Goal: Task Accomplishment & Management: Complete application form

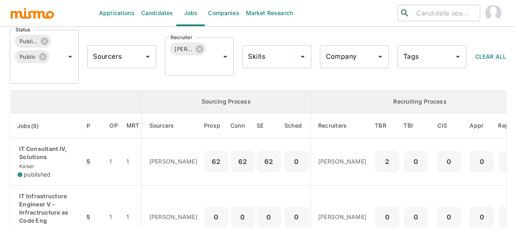
scroll to position [82, 0]
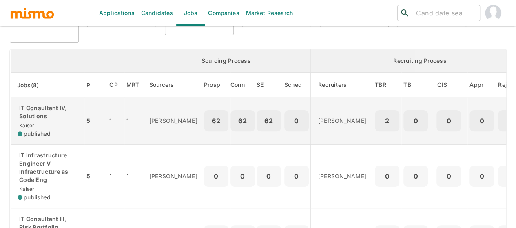
click at [35, 108] on p "IT Consultant IV, Solutions" at bounding box center [48, 112] width 60 height 16
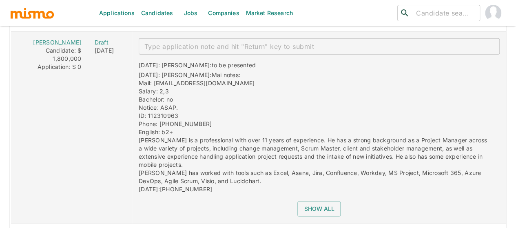
scroll to position [1141, 0]
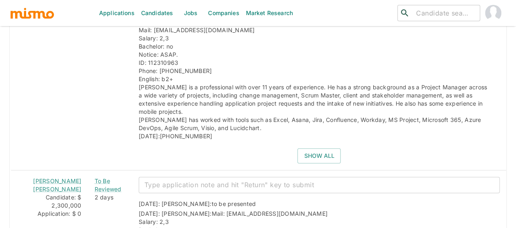
click at [163, 14] on link "Candidates" at bounding box center [157, 13] width 39 height 26
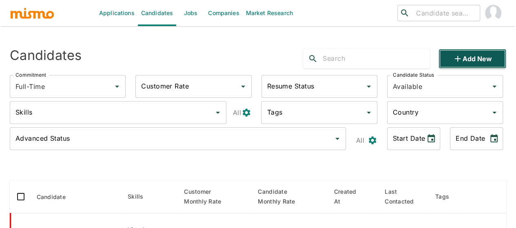
click at [461, 57] on icon "button" at bounding box center [457, 59] width 10 height 10
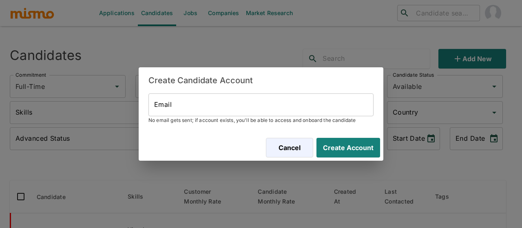
click at [185, 105] on input "Email" at bounding box center [260, 104] width 225 height 23
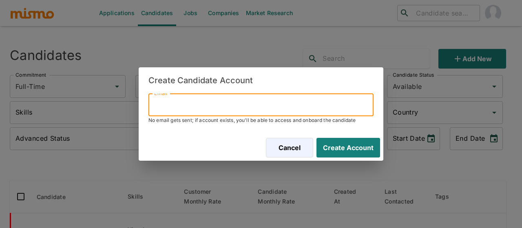
paste input "evansgarcia@gmail.com"
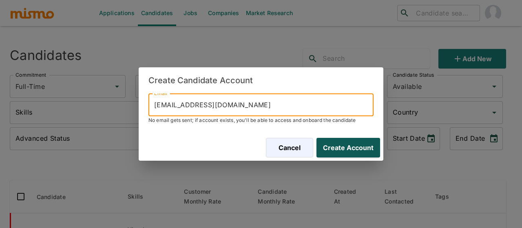
type input "evansgarcia@gmail.com"
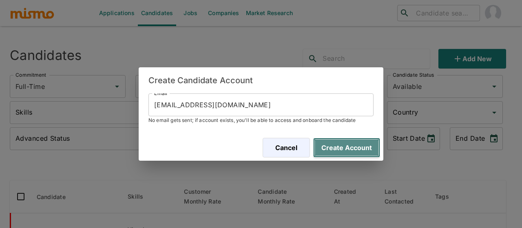
click at [360, 152] on button "Create Account" at bounding box center [346, 148] width 67 height 20
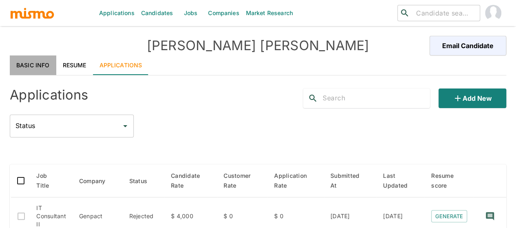
click at [40, 68] on link "Basic Info" at bounding box center [33, 65] width 46 height 20
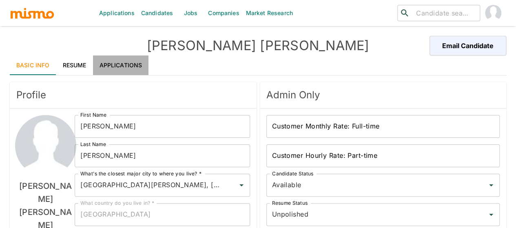
drag, startPoint x: 130, startPoint y: 64, endPoint x: 0, endPoint y: 172, distance: 169.9
click at [130, 63] on link "Applications" at bounding box center [121, 65] width 56 height 20
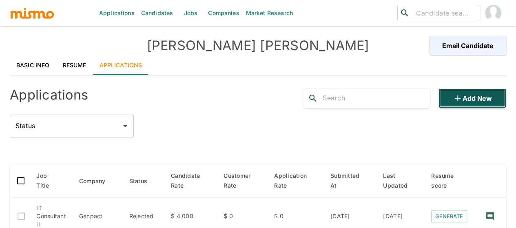
click at [489, 102] on button "Add new" at bounding box center [472, 98] width 68 height 20
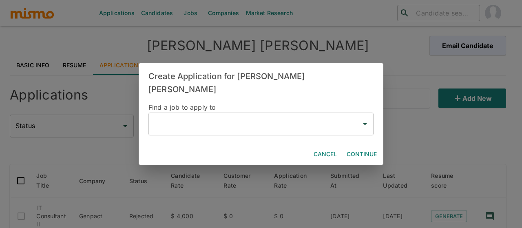
click at [190, 117] on input "text" at bounding box center [254, 123] width 205 height 15
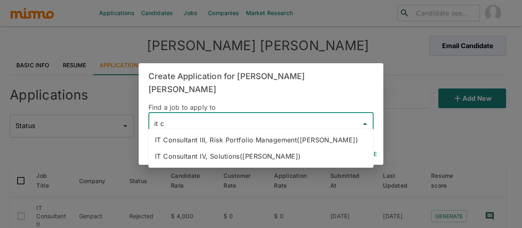
click at [213, 152] on li "IT Consultant IV, Solutions(Kaiser)" at bounding box center [260, 156] width 225 height 16
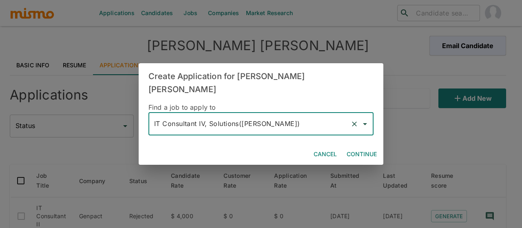
type input "IT Consultant IV, Solutions(Kaiser)"
click at [355, 147] on button "Continue" at bounding box center [361, 154] width 37 height 15
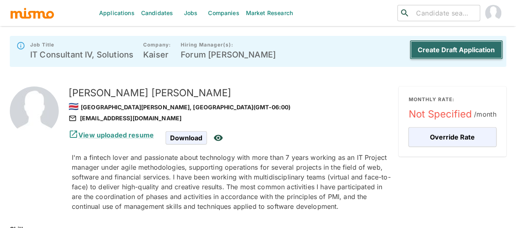
click at [444, 47] on button "Create Draft Application" at bounding box center [455, 50] width 93 height 20
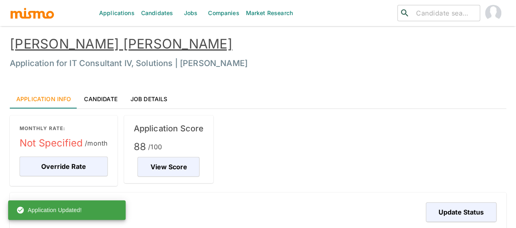
click at [149, 14] on link "Candidates" at bounding box center [157, 13] width 39 height 26
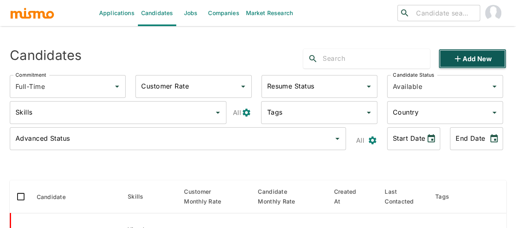
click at [481, 60] on button "Add new" at bounding box center [472, 59] width 68 height 20
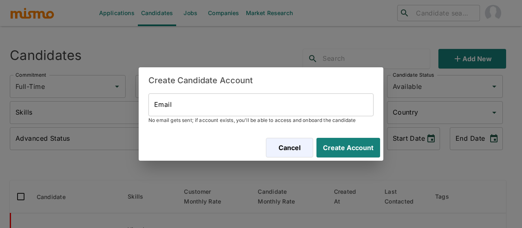
click at [167, 114] on input "Email" at bounding box center [260, 104] width 225 height 23
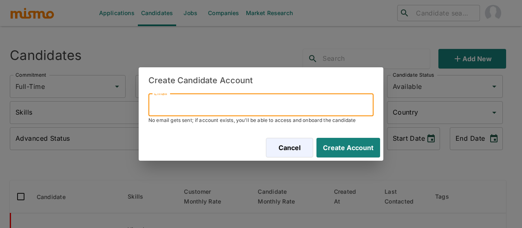
paste input "mitsucr@gmail.com"
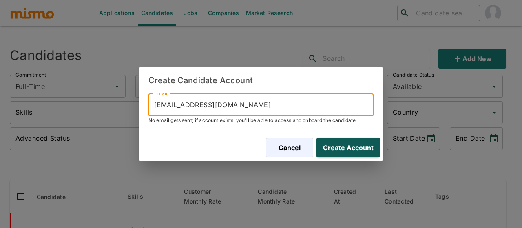
type input "mitsucr@gmail.com"
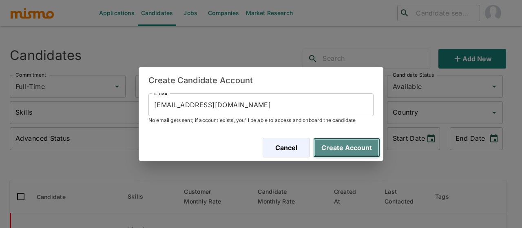
click at [334, 152] on button "Create Account" at bounding box center [346, 148] width 67 height 20
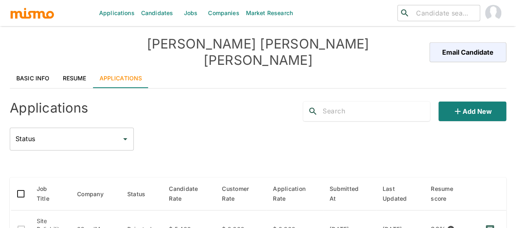
click at [36, 68] on link "Basic Info" at bounding box center [33, 78] width 46 height 20
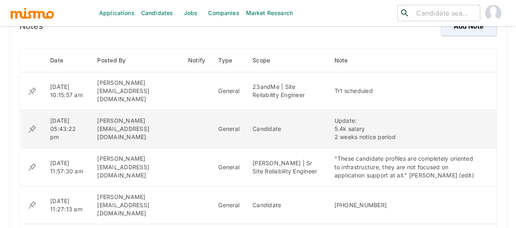
scroll to position [649, 0]
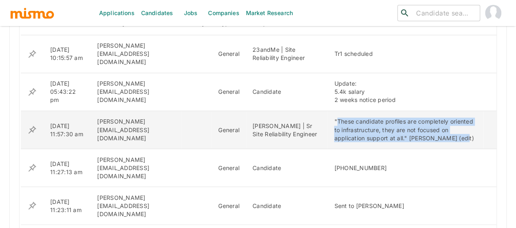
drag, startPoint x: 310, startPoint y: 105, endPoint x: 380, endPoint y: 126, distance: 72.5
click at [380, 126] on div ""These candidate profiles are completely oriented to infrastructure, they are n…" at bounding box center [405, 129] width 143 height 24
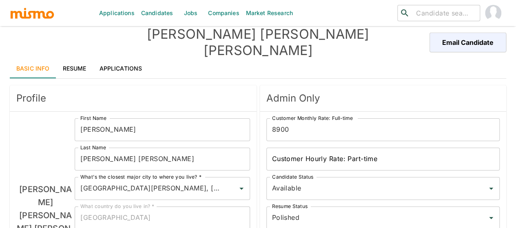
scroll to position [0, 0]
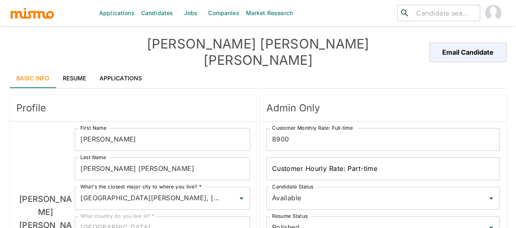
click at [130, 68] on link "Applications" at bounding box center [121, 78] width 56 height 20
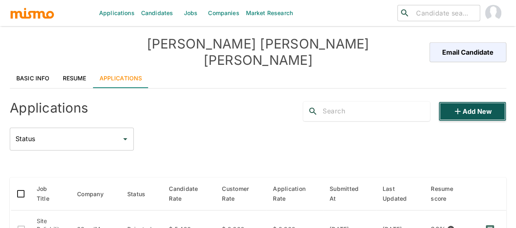
click at [465, 102] on button "Add new" at bounding box center [472, 112] width 68 height 20
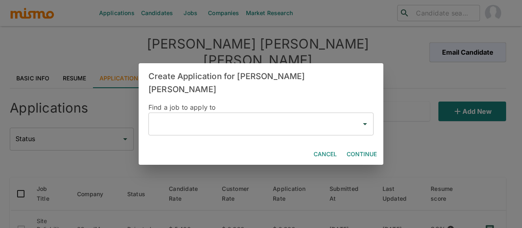
click at [174, 117] on input "text" at bounding box center [254, 123] width 205 height 15
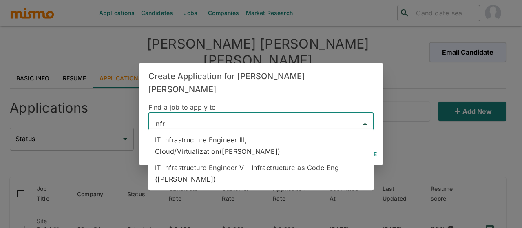
click at [210, 162] on li "IT Infrastructure Engineer V - Infractructure as Code Eng (Kaiser)" at bounding box center [260, 173] width 225 height 28
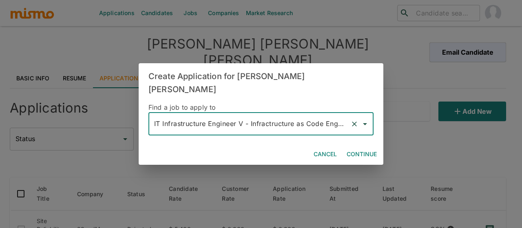
type input "IT Infrastructure Engineer V - Infractructure as Code Eng (Kaiser)"
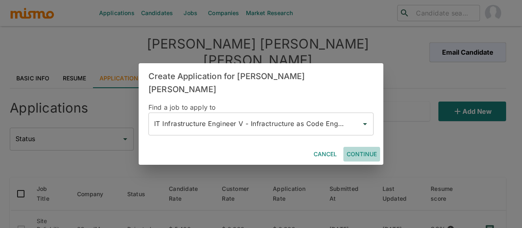
click at [355, 147] on button "Continue" at bounding box center [361, 154] width 37 height 15
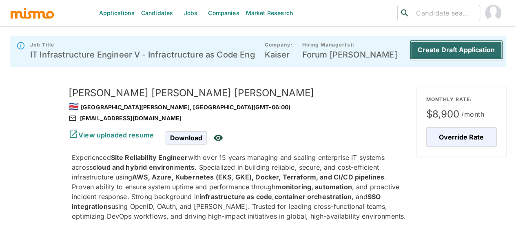
click at [460, 46] on button "Create Draft Application" at bounding box center [455, 50] width 93 height 20
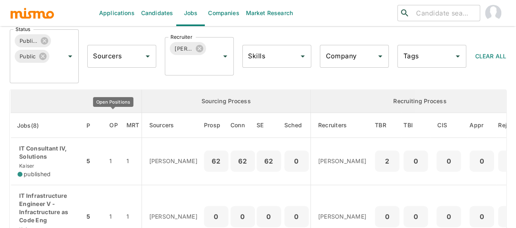
scroll to position [82, 0]
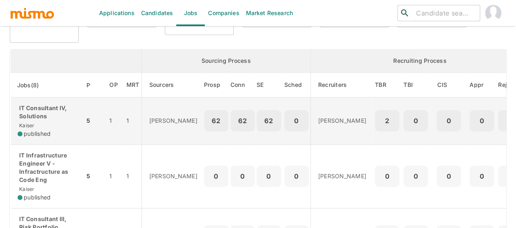
click at [44, 121] on div "IT Consultant IV, Solutions Kaiser published" at bounding box center [48, 121] width 60 height 34
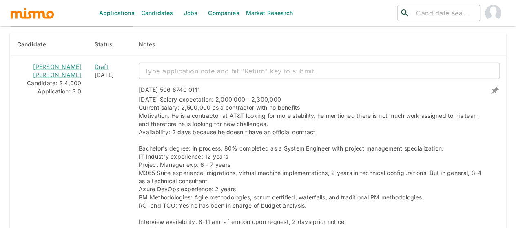
scroll to position [1019, 0]
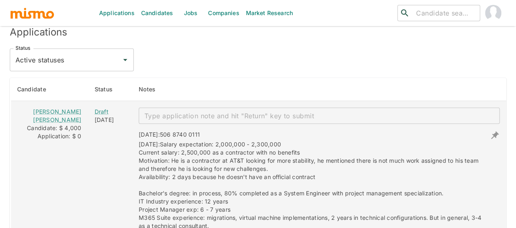
click at [172, 112] on textarea "enhanced table" at bounding box center [318, 115] width 349 height 9
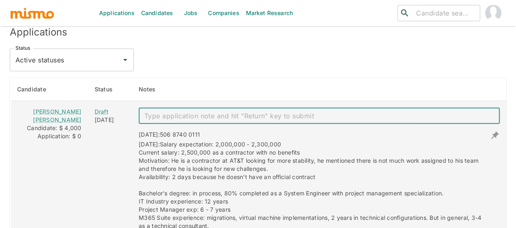
paste textarea "Mai notes: Mail: [EMAIL_ADDRESS][DOMAIN_NAME] Salary: 2,2, 2,6 Bachelor: no Not…"
type textarea "Mai notes: Mail: [EMAIL_ADDRESS][DOMAIN_NAME] Salary: 2,2, 2,6 Bachelor: no Not…"
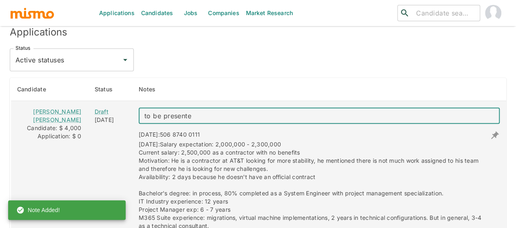
type textarea "to be presented"
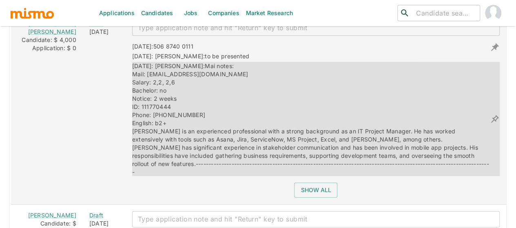
scroll to position [1167, 0]
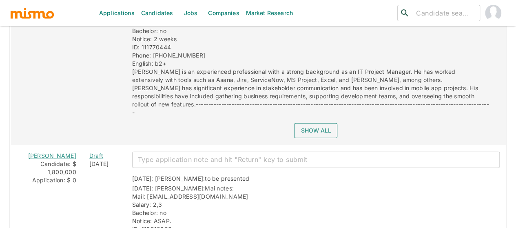
click at [314, 123] on button "Show all" at bounding box center [315, 130] width 43 height 15
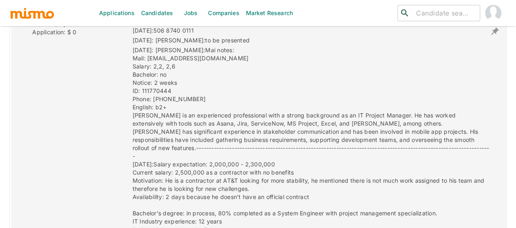
scroll to position [1044, 0]
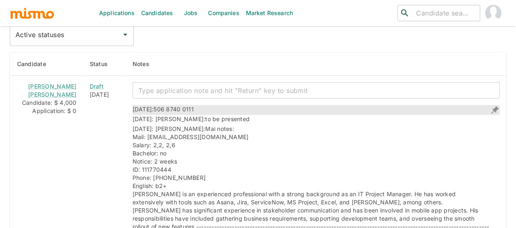
click at [495, 106] on icon "enhanced table" at bounding box center [495, 110] width 8 height 8
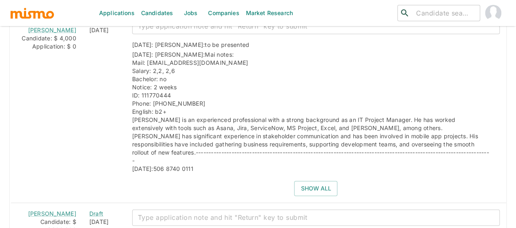
scroll to position [1111, 0]
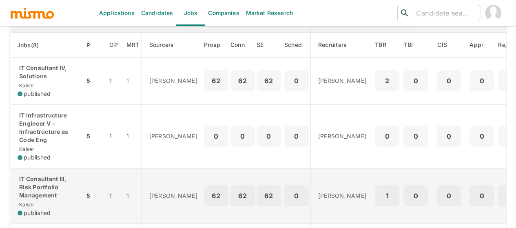
scroll to position [82, 0]
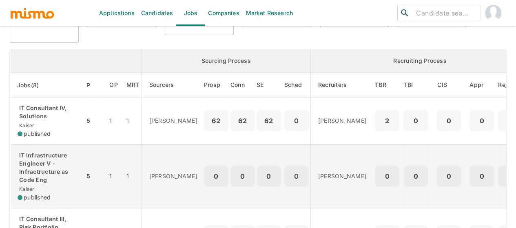
click at [46, 171] on p "IT Infrastructure Engineer V - Infractructure as Code Eng" at bounding box center [48, 167] width 60 height 33
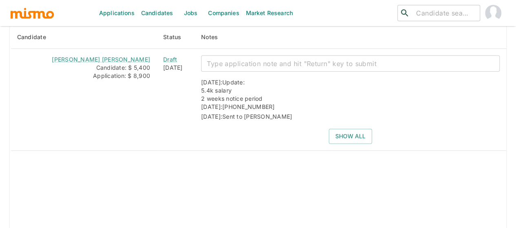
scroll to position [978, 0]
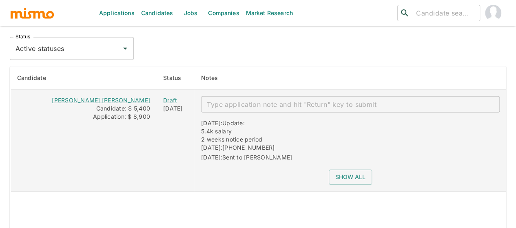
click at [232, 101] on textarea "enhanced table" at bounding box center [350, 104] width 287 height 9
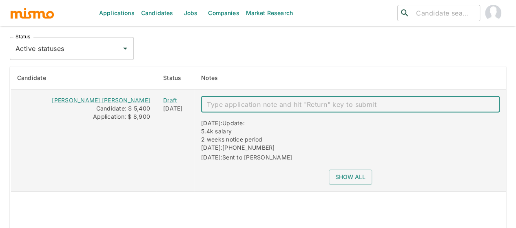
paste textarea "Mai notes: Mail: mitsucr@gmail.com Salary: 2,8 Bachelor: no Notice: 2 weeks ID:…"
type textarea "Mai notes: Mail: mitsucr@gmail.com Salary: 2,8 Bachelor: no Notice: 2 weeks ID:…"
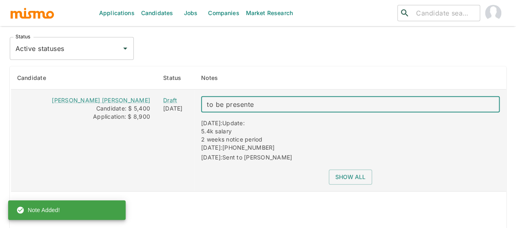
type textarea "to be presented"
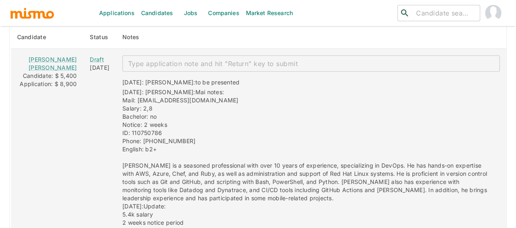
scroll to position [1060, 0]
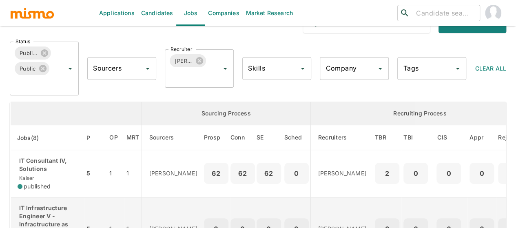
scroll to position [82, 0]
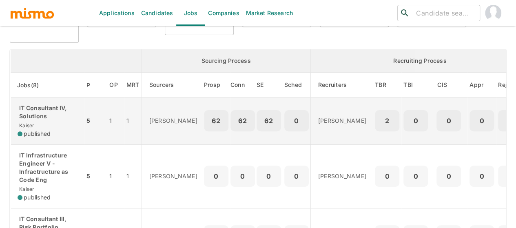
click at [48, 114] on p "IT Consultant IV, Solutions" at bounding box center [48, 112] width 60 height 16
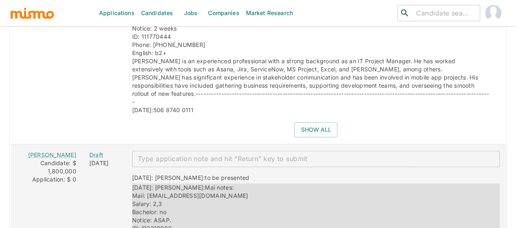
scroll to position [1068, 0]
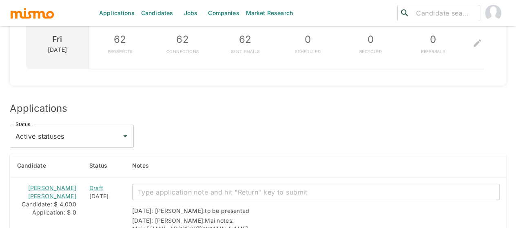
scroll to position [856, 0]
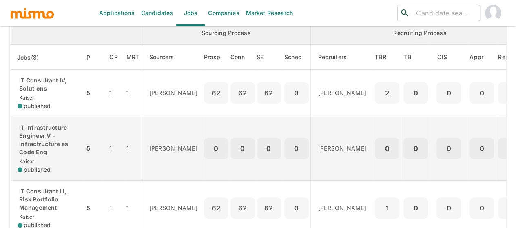
scroll to position [122, 0]
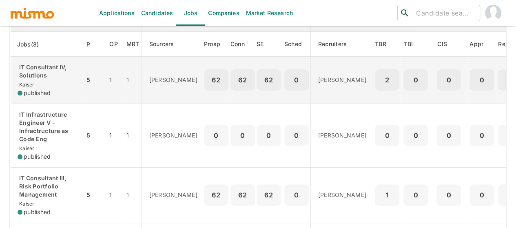
click at [52, 82] on div "IT Consultant IV, Solutions Kaiser published" at bounding box center [48, 80] width 60 height 34
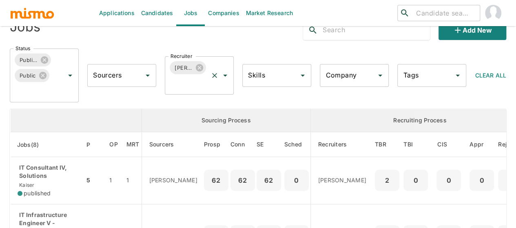
scroll to position [0, 0]
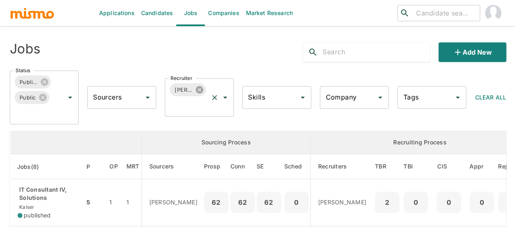
click at [196, 87] on icon at bounding box center [199, 89] width 7 height 7
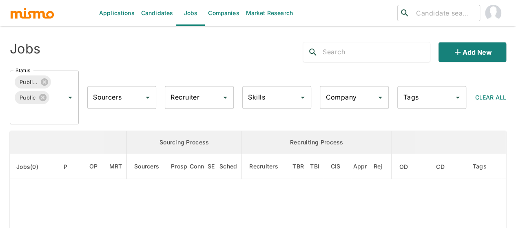
click at [183, 98] on div "Recruiter Recruiter" at bounding box center [199, 97] width 69 height 23
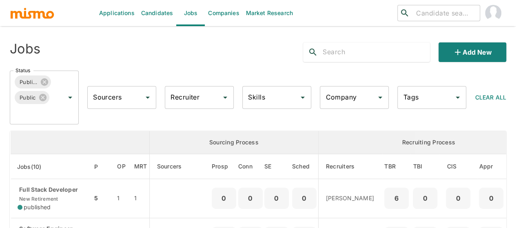
click at [182, 90] on div "Recruiter Recruiter" at bounding box center [199, 97] width 69 height 23
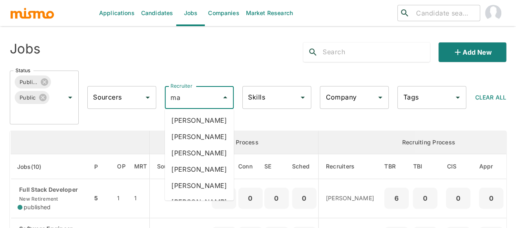
type input "mai"
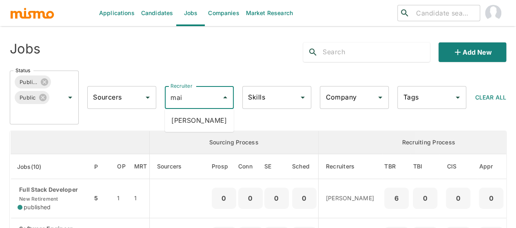
click at [194, 115] on li "Maia Reyes" at bounding box center [199, 120] width 69 height 16
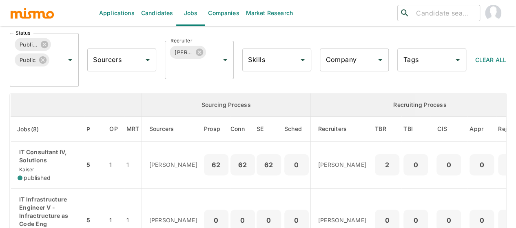
scroll to position [37, 0]
click at [198, 53] on icon at bounding box center [199, 52] width 7 height 7
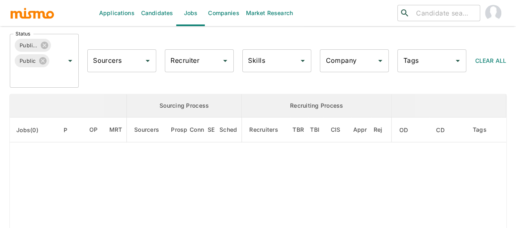
click at [186, 61] on input "Recruiter" at bounding box center [192, 60] width 49 height 15
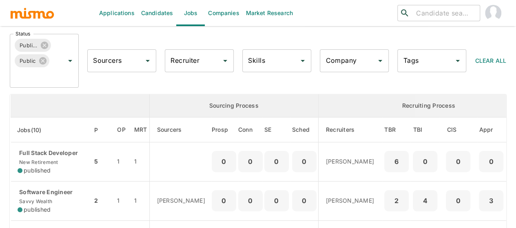
click at [186, 61] on input "Recruiter" at bounding box center [192, 60] width 49 height 15
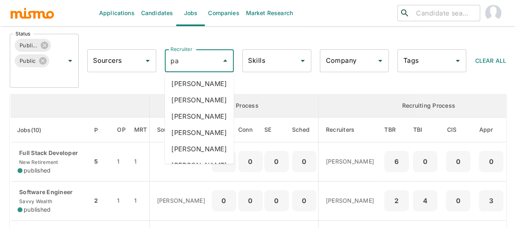
type input "pao"
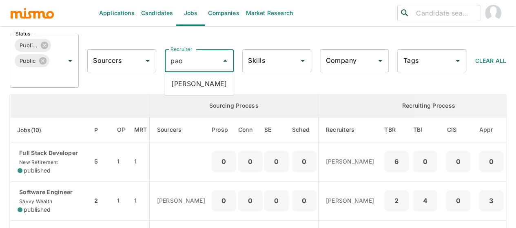
click at [194, 78] on li "Paola Pacheco" at bounding box center [199, 83] width 69 height 16
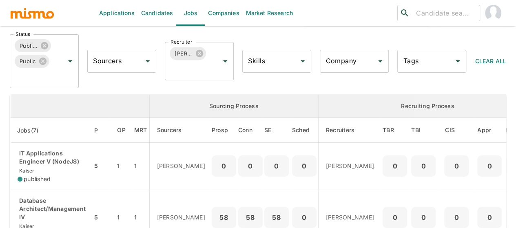
scroll to position [82, 0]
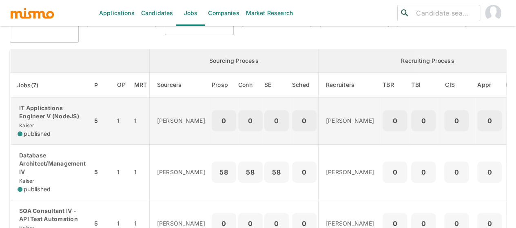
click at [47, 121] on div "IT Applications Engineer V (NodeJS) Kaiser published" at bounding box center [52, 121] width 68 height 34
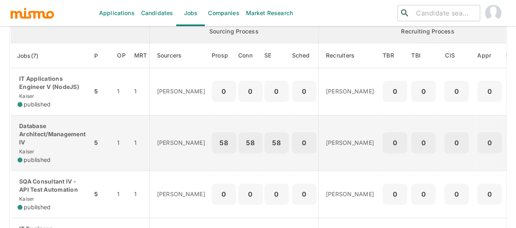
scroll to position [122, 0]
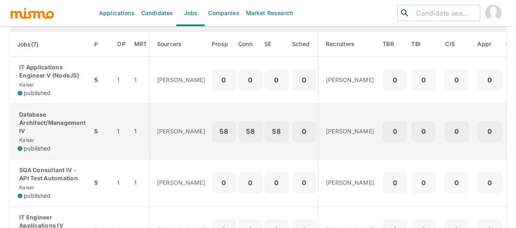
click at [46, 123] on p "Database Architect/Management IV" at bounding box center [52, 122] width 68 height 24
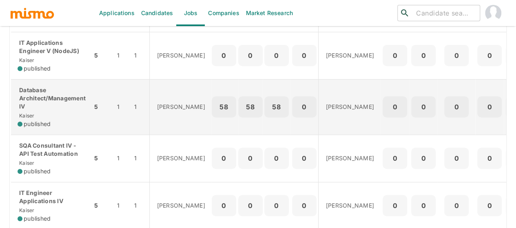
scroll to position [163, 0]
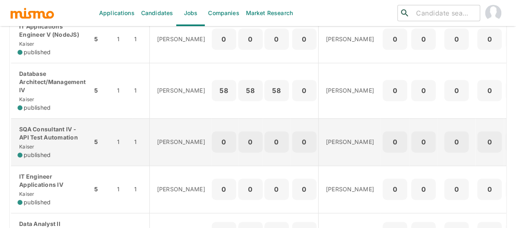
click at [39, 136] on p "SQA Consultant IV - API Test Automation" at bounding box center [52, 133] width 68 height 16
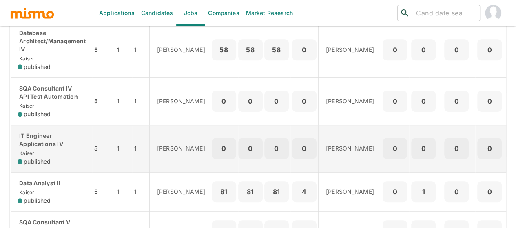
click at [46, 150] on div "IT Engineer Applications IV Kaiser published" at bounding box center [52, 149] width 68 height 34
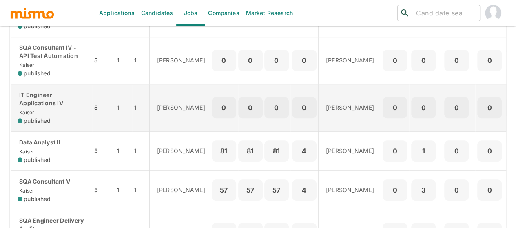
scroll to position [285, 0]
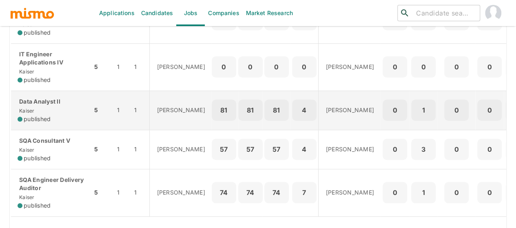
click at [68, 121] on td "Data Analyst II Kaiser published" at bounding box center [52, 109] width 82 height 39
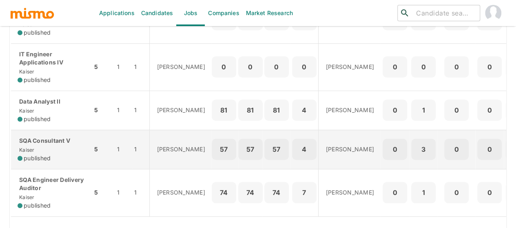
click at [44, 154] on span "published" at bounding box center [37, 158] width 27 height 8
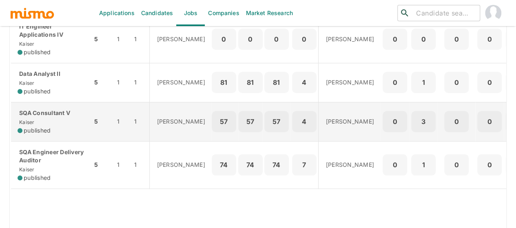
scroll to position [326, 0]
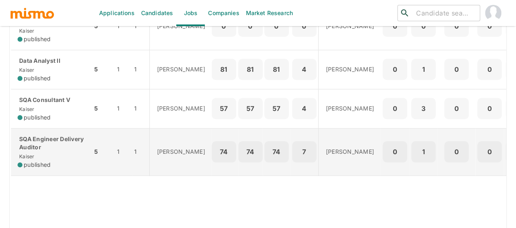
click at [64, 146] on p "SQA Engineer Delivery Auditor" at bounding box center [52, 143] width 68 height 16
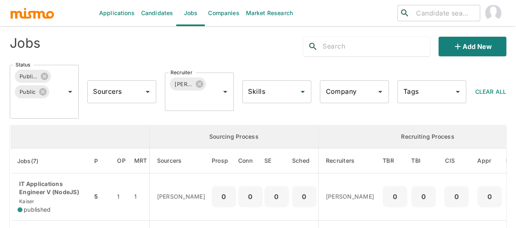
scroll to position [0, 0]
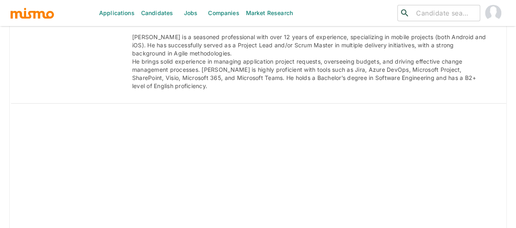
scroll to position [1763, 0]
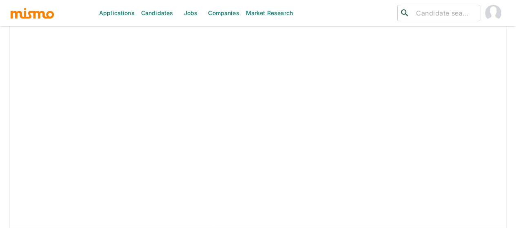
scroll to position [1107, 0]
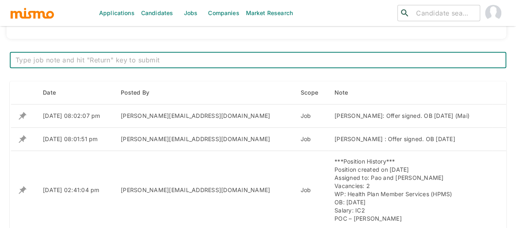
scroll to position [269, 0]
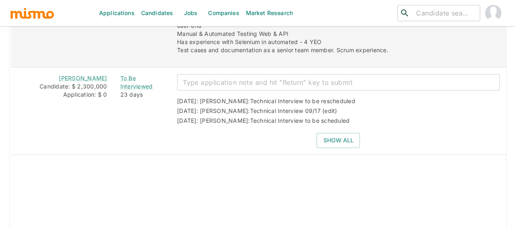
scroll to position [1145, 0]
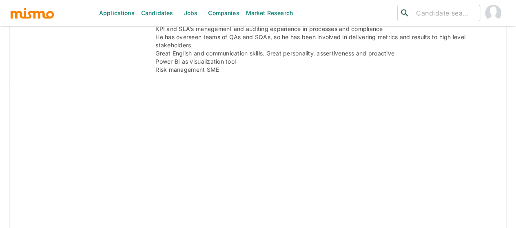
scroll to position [1182, 0]
